Goal: Information Seeking & Learning: Learn about a topic

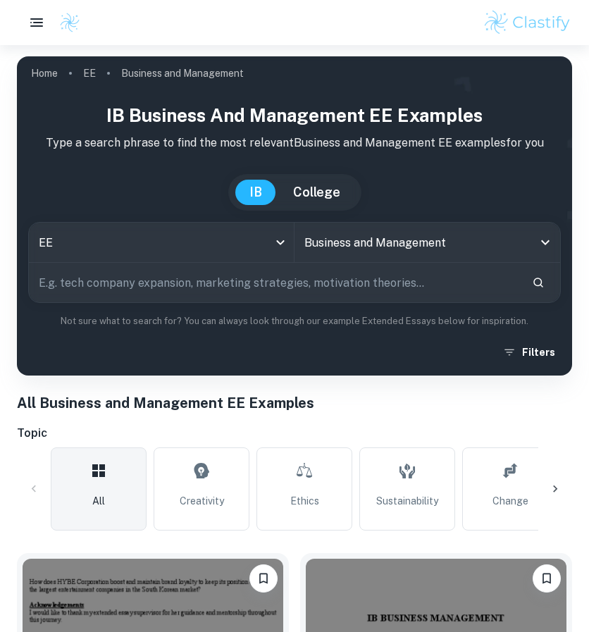
click at [94, 291] on input "text" at bounding box center [275, 282] width 492 height 39
type input "Amazon"
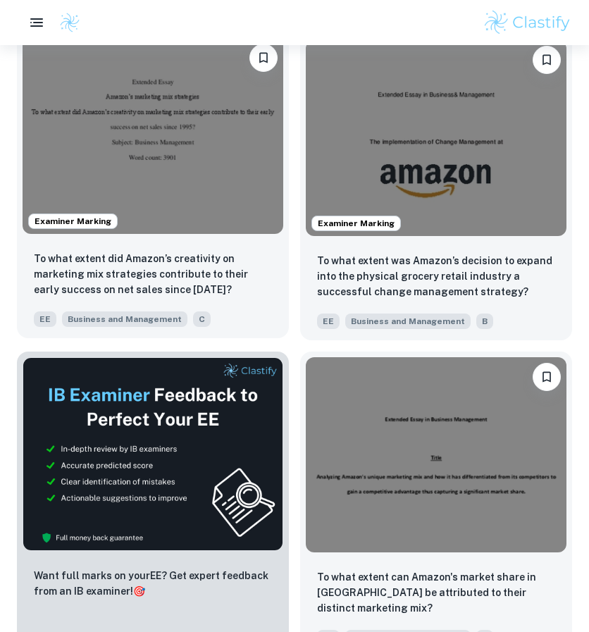
scroll to position [504, 0]
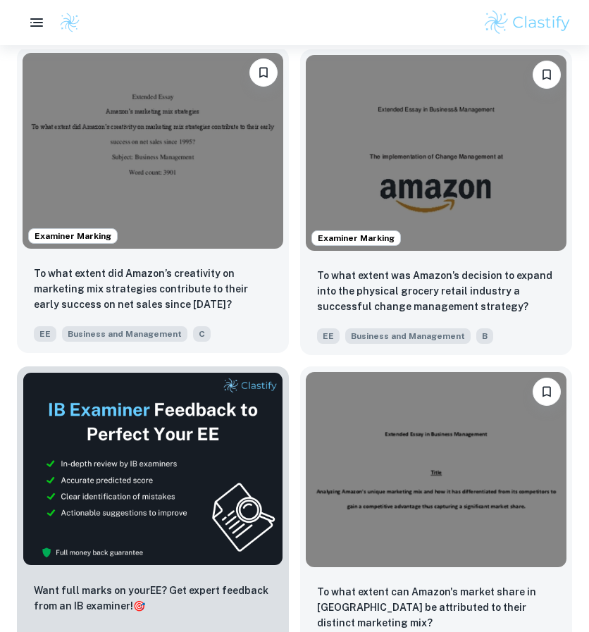
click at [151, 240] on img at bounding box center [153, 151] width 261 height 196
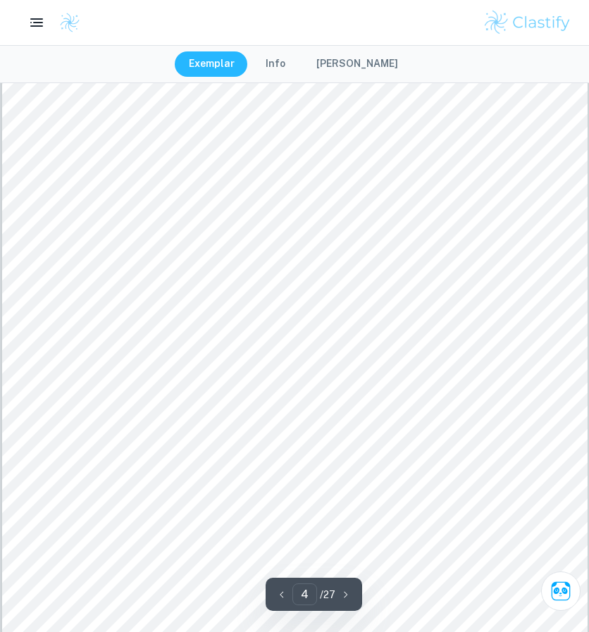
scroll to position [2838, 0]
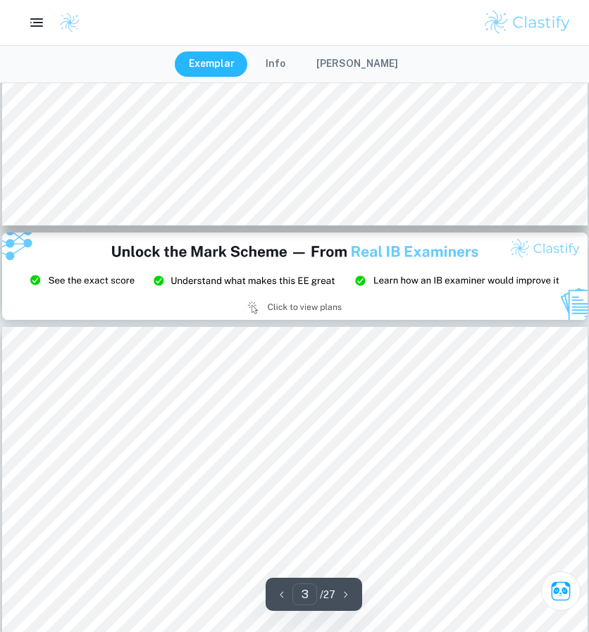
type input "2"
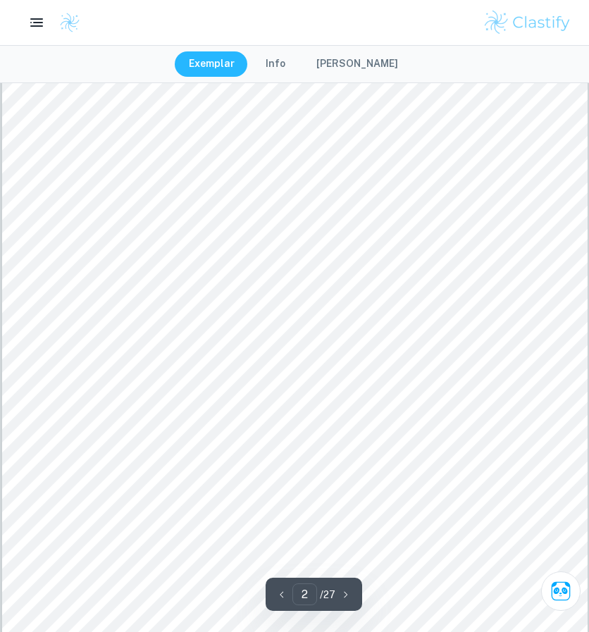
scroll to position [1086, 0]
